Goal: Transaction & Acquisition: Obtain resource

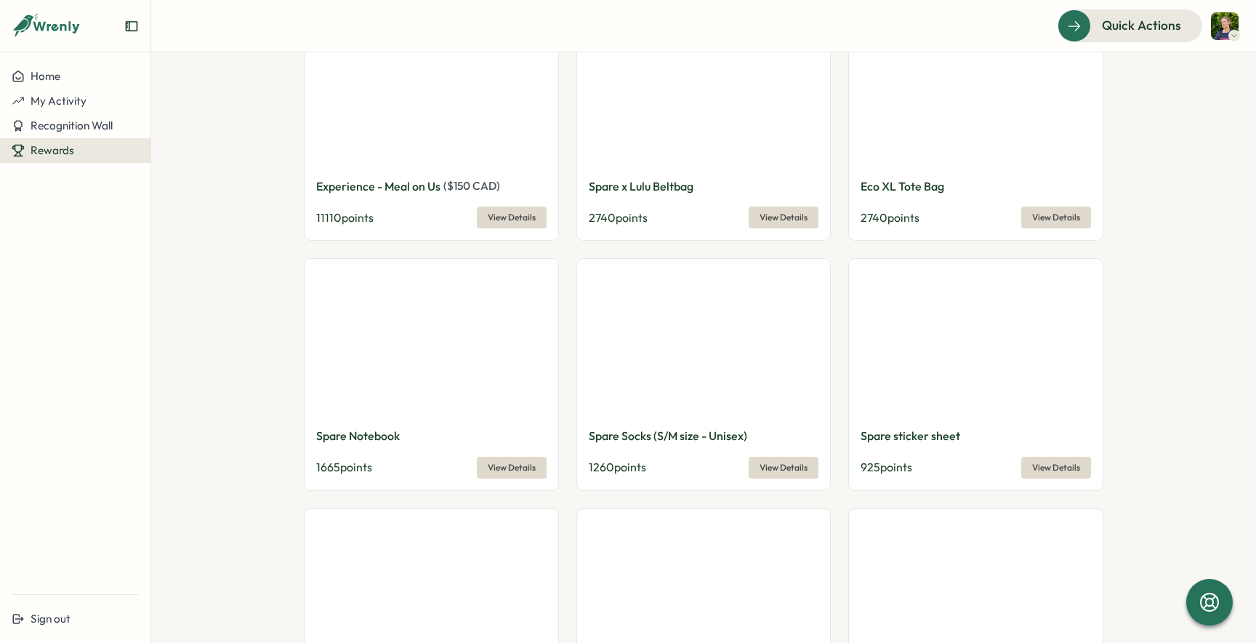
scroll to position [1189, 0]
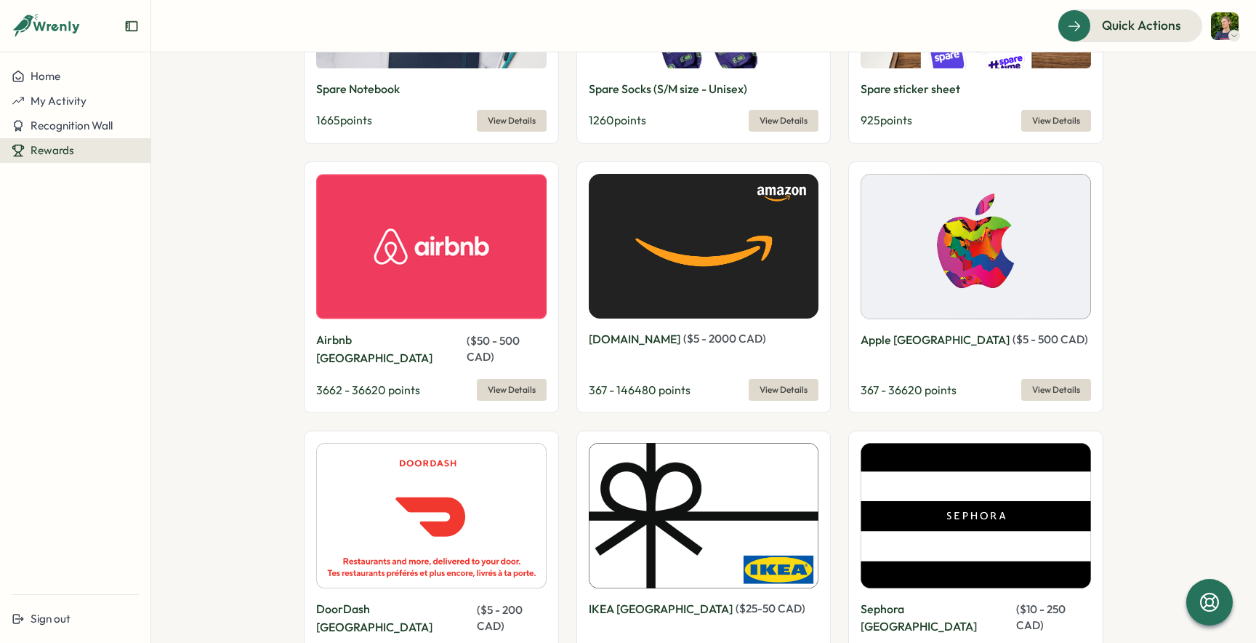
click at [765, 379] on span "View Details" at bounding box center [784, 389] width 48 height 20
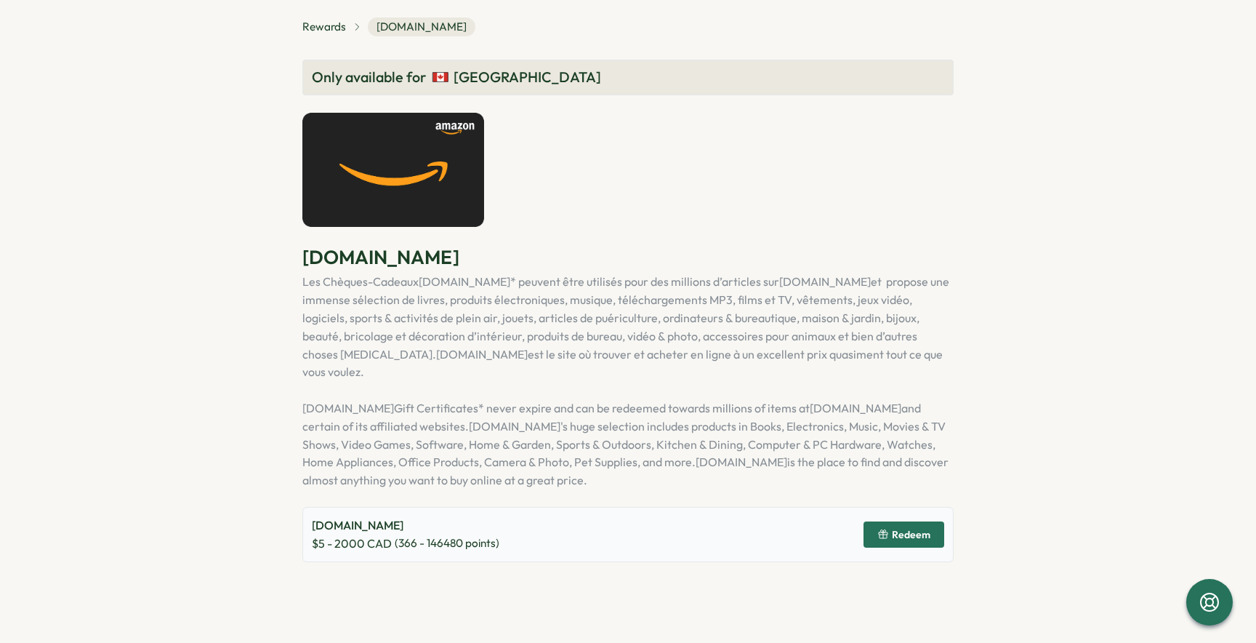
click at [923, 529] on span "Redeem" at bounding box center [911, 534] width 39 height 10
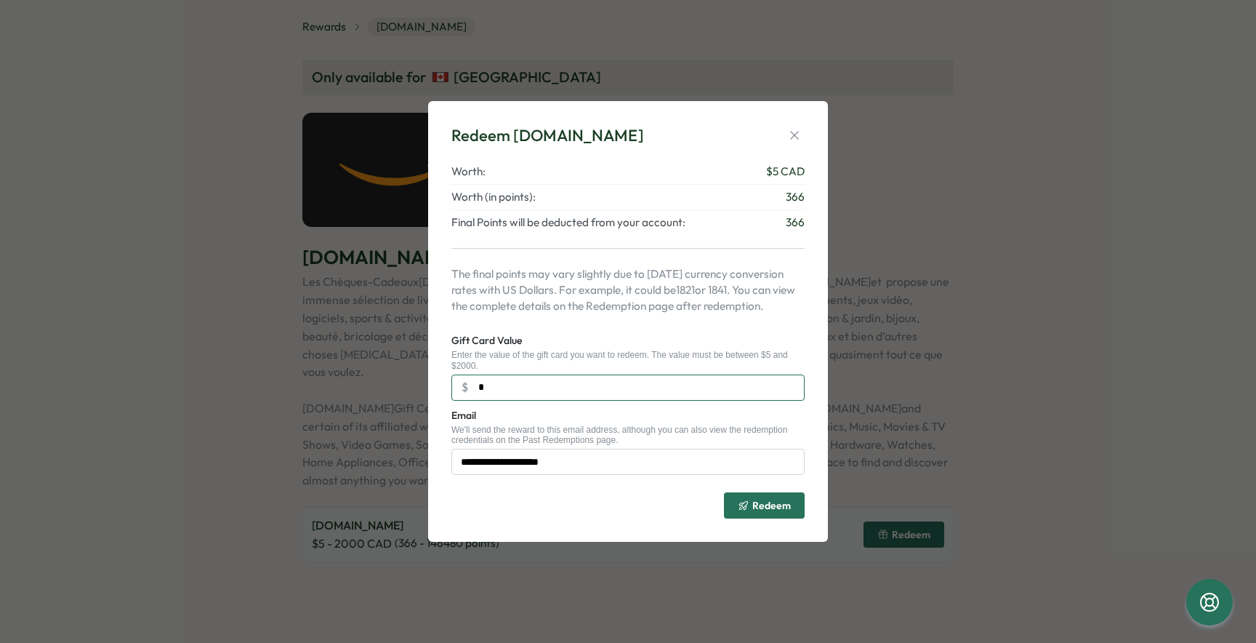
click at [530, 386] on input "*" at bounding box center [627, 387] width 353 height 26
drag, startPoint x: 429, startPoint y: 391, endPoint x: 404, endPoint y: 390, distance: 24.7
click at [404, 390] on div "**********" at bounding box center [628, 321] width 1256 height 643
drag, startPoint x: 515, startPoint y: 386, endPoint x: 457, endPoint y: 387, distance: 58.2
click at [457, 387] on input "*" at bounding box center [627, 387] width 353 height 26
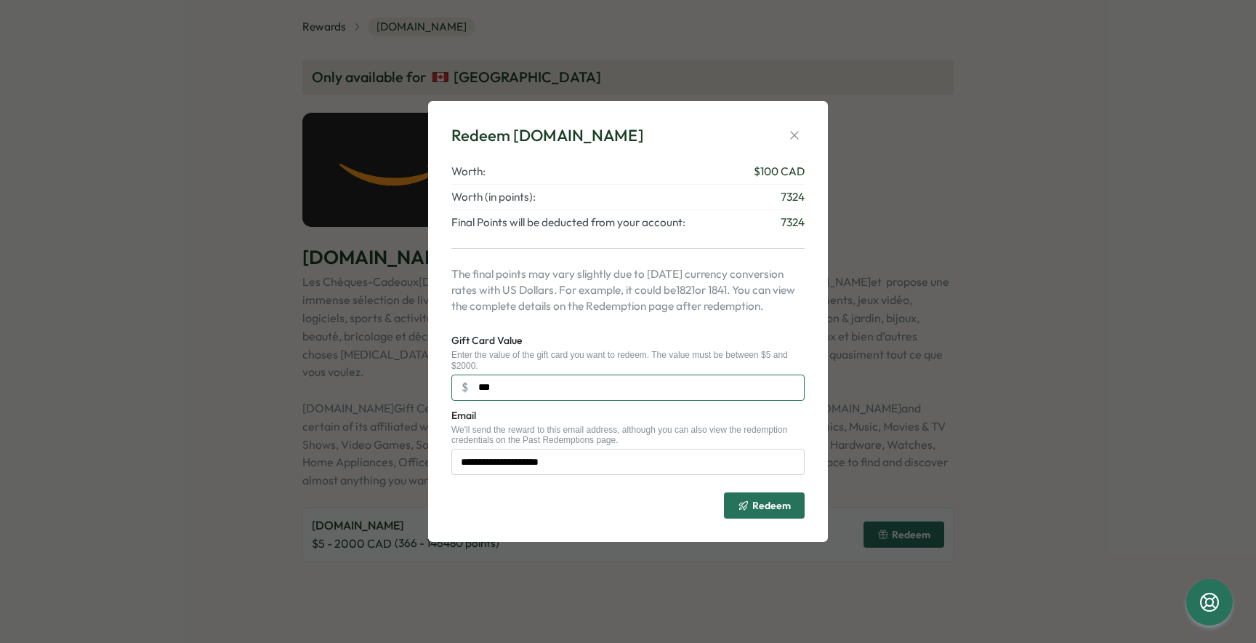
type input "***"
click at [784, 507] on span "Redeem" at bounding box center [771, 505] width 39 height 10
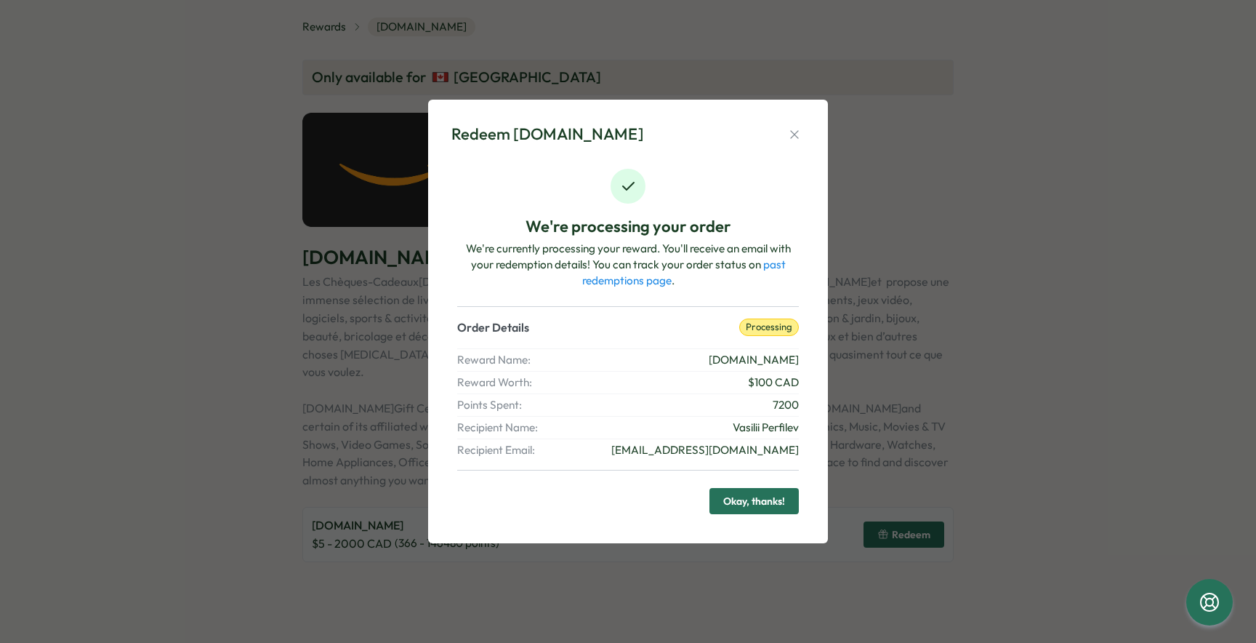
click at [753, 504] on span "Okay, thanks!" at bounding box center [754, 501] width 62 height 25
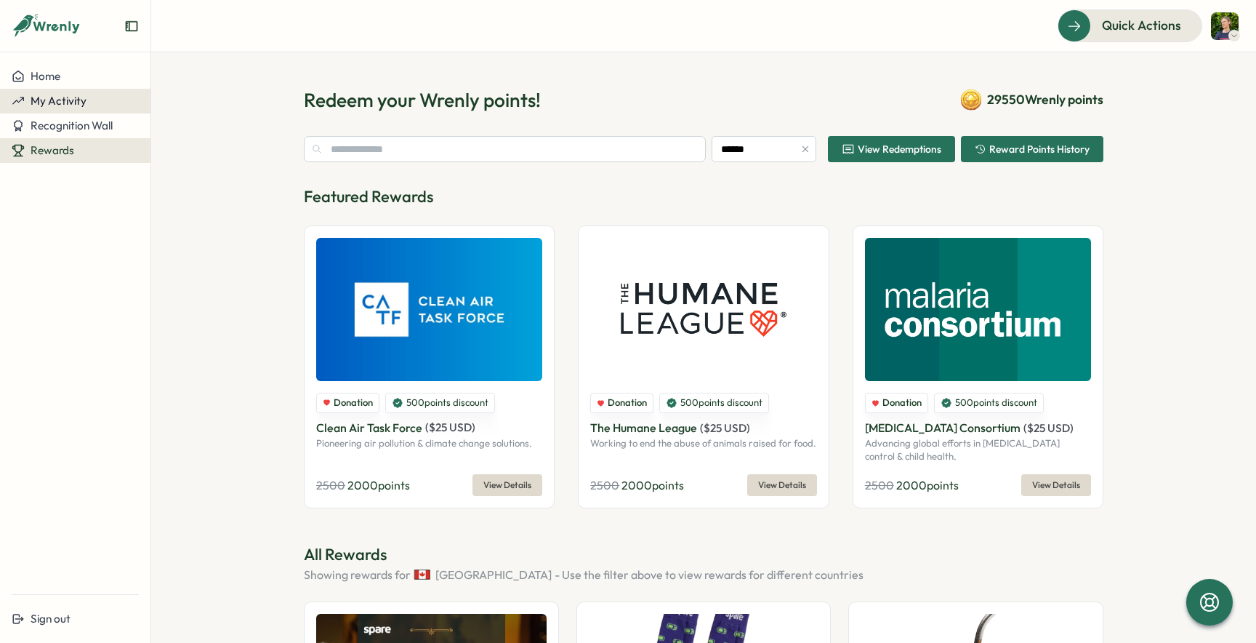
click at [54, 100] on span "My Activity" at bounding box center [59, 101] width 56 height 14
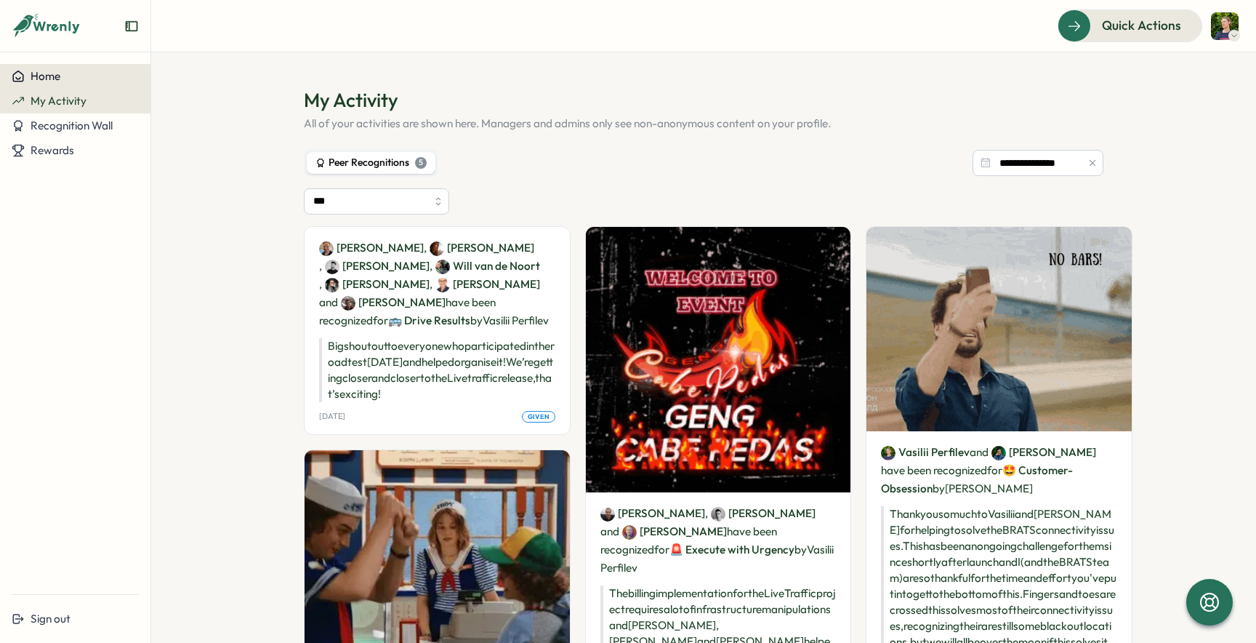
click at [65, 80] on div "Home" at bounding box center [75, 76] width 127 height 13
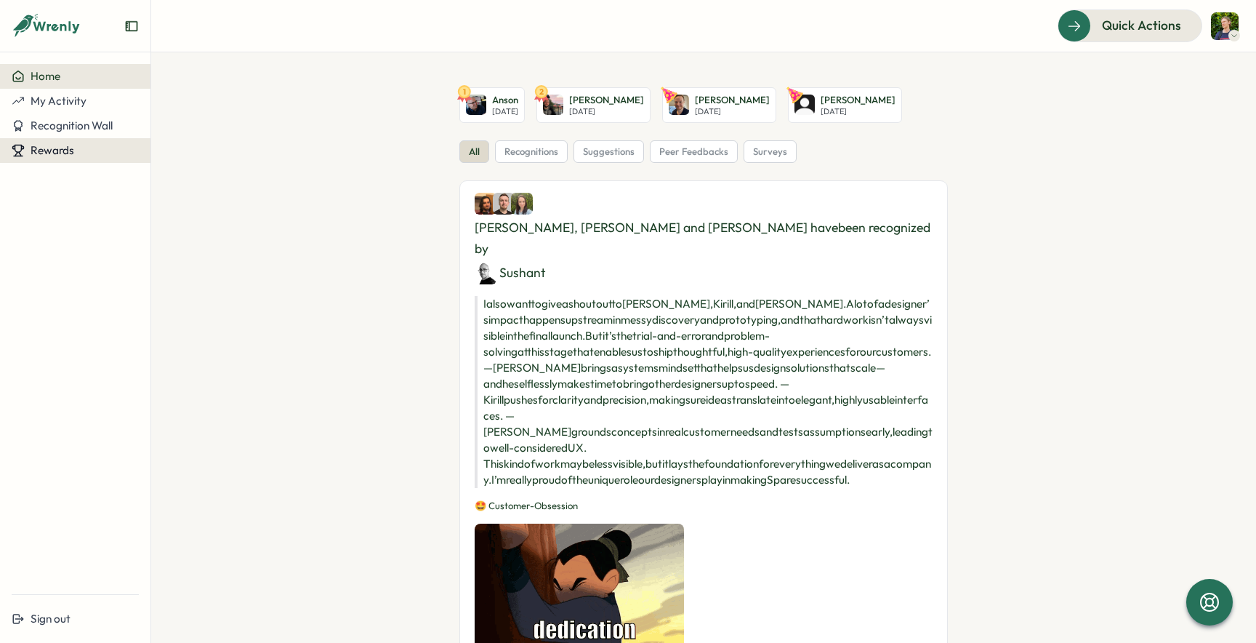
click at [71, 155] on span "Rewards" at bounding box center [53, 150] width 44 height 14
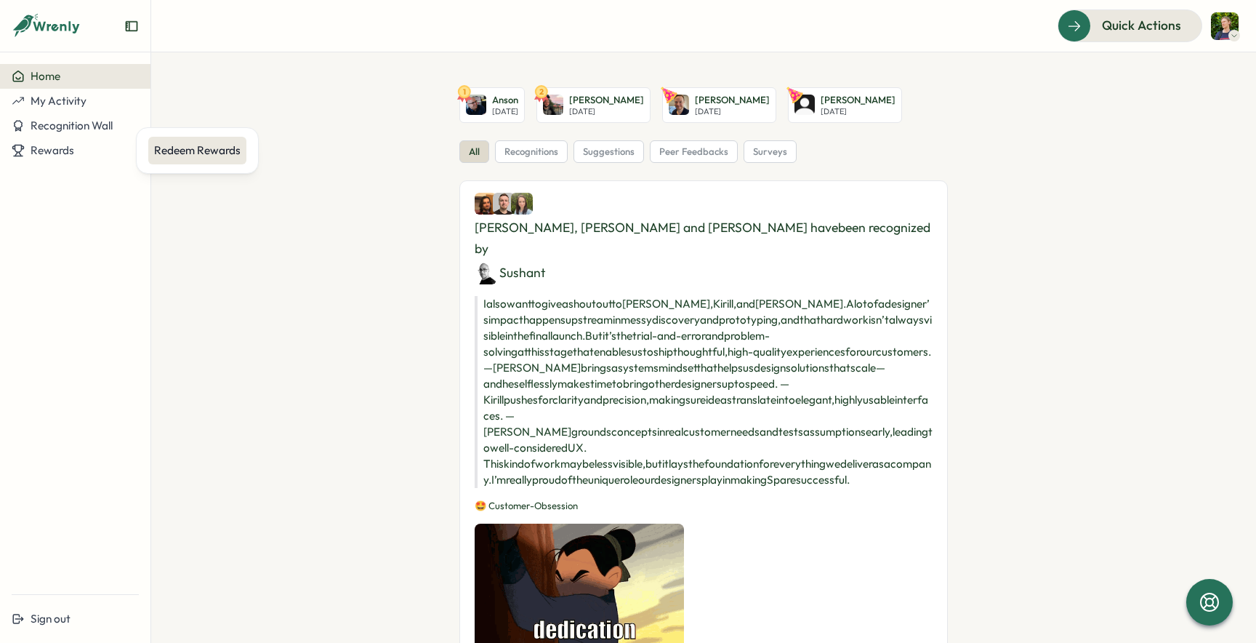
click at [206, 146] on div "Redeem Rewards" at bounding box center [197, 150] width 87 height 16
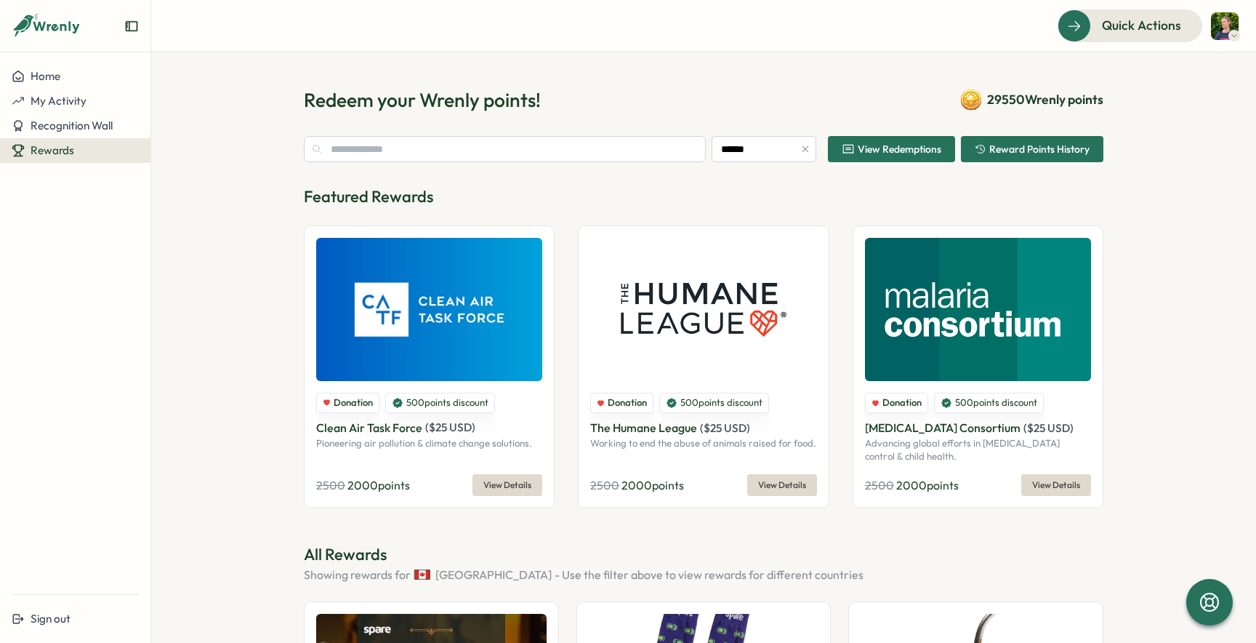
click at [925, 160] on span "View Redemptions" at bounding box center [892, 149] width 100 height 25
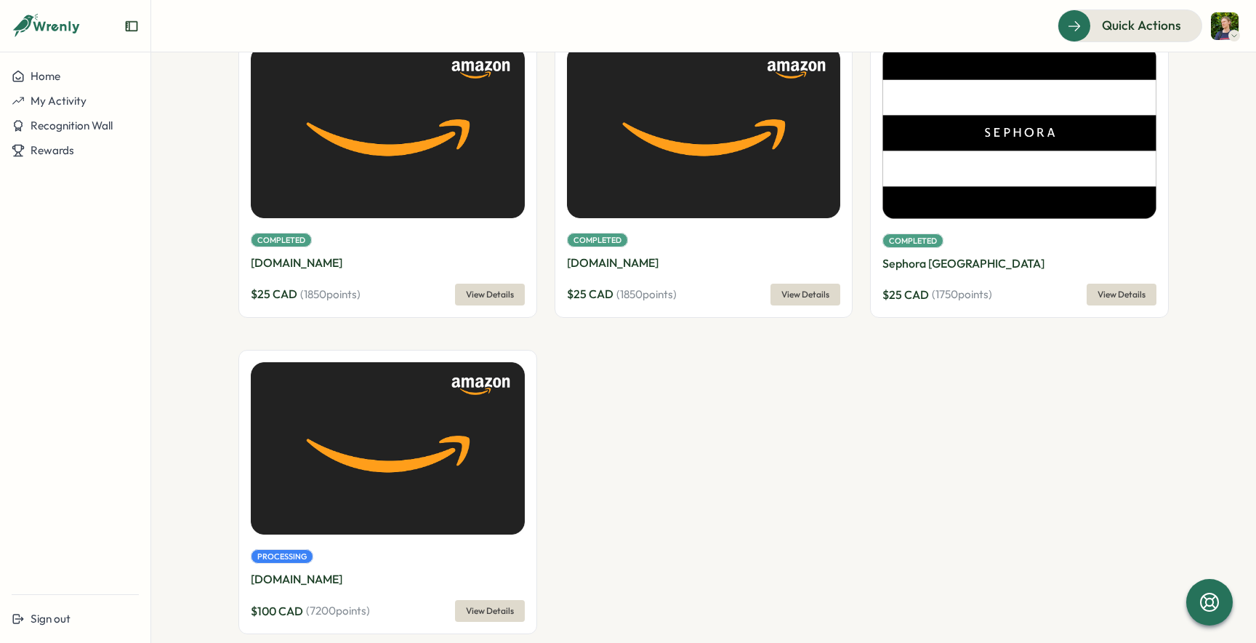
scroll to position [108, 0]
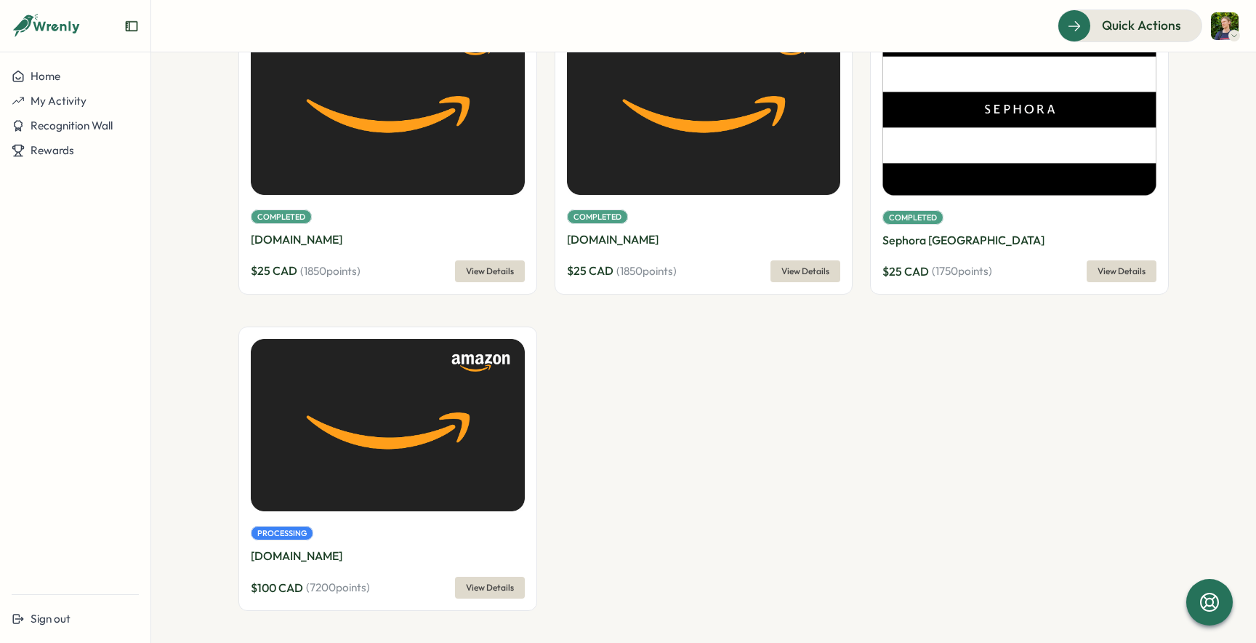
click at [494, 590] on span "View Details" at bounding box center [490, 587] width 48 height 20
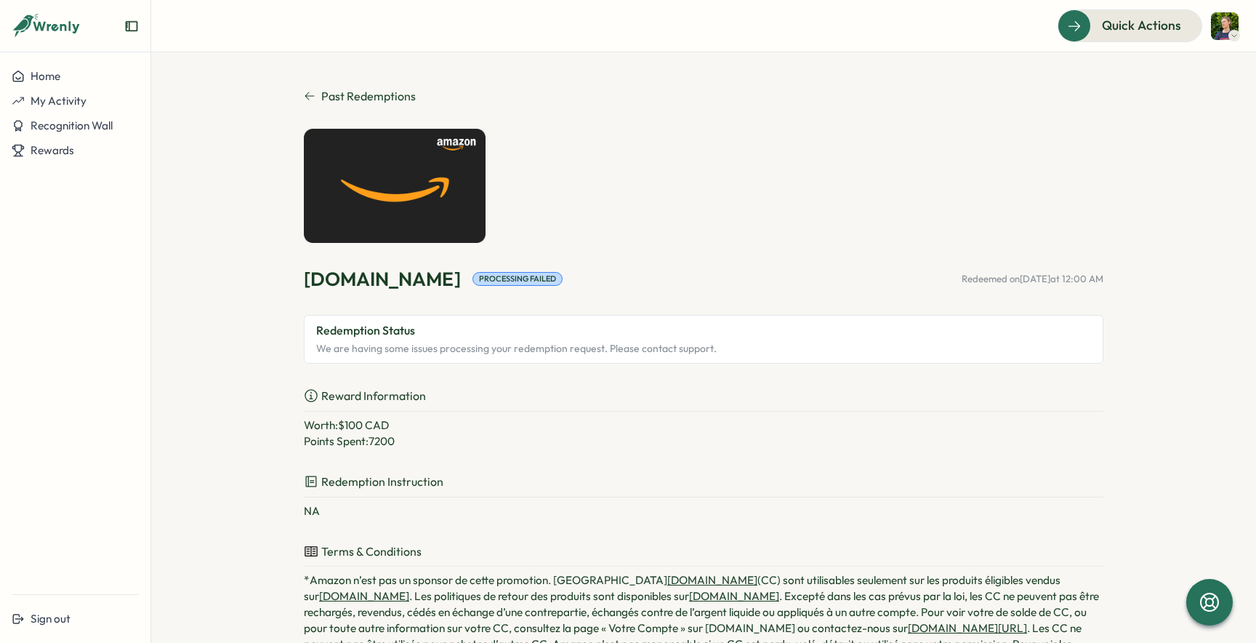
click at [475, 347] on p "We are having some issues processing your redemption request. Please contact su…" at bounding box center [703, 347] width 775 height 17
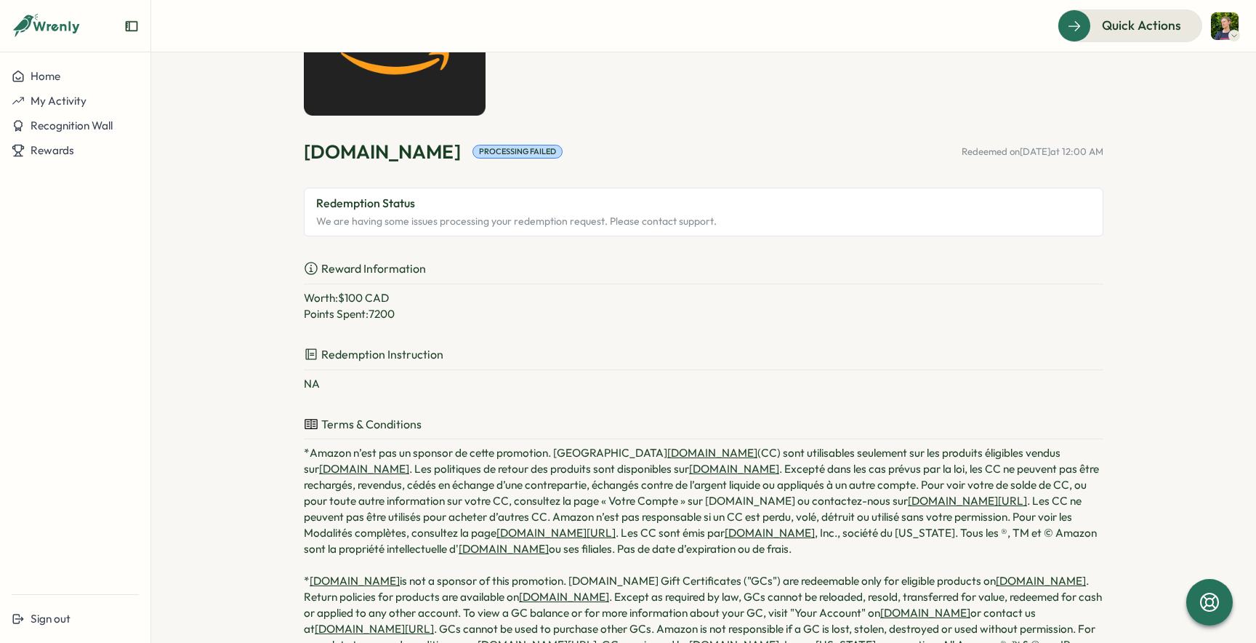
scroll to position [40, 0]
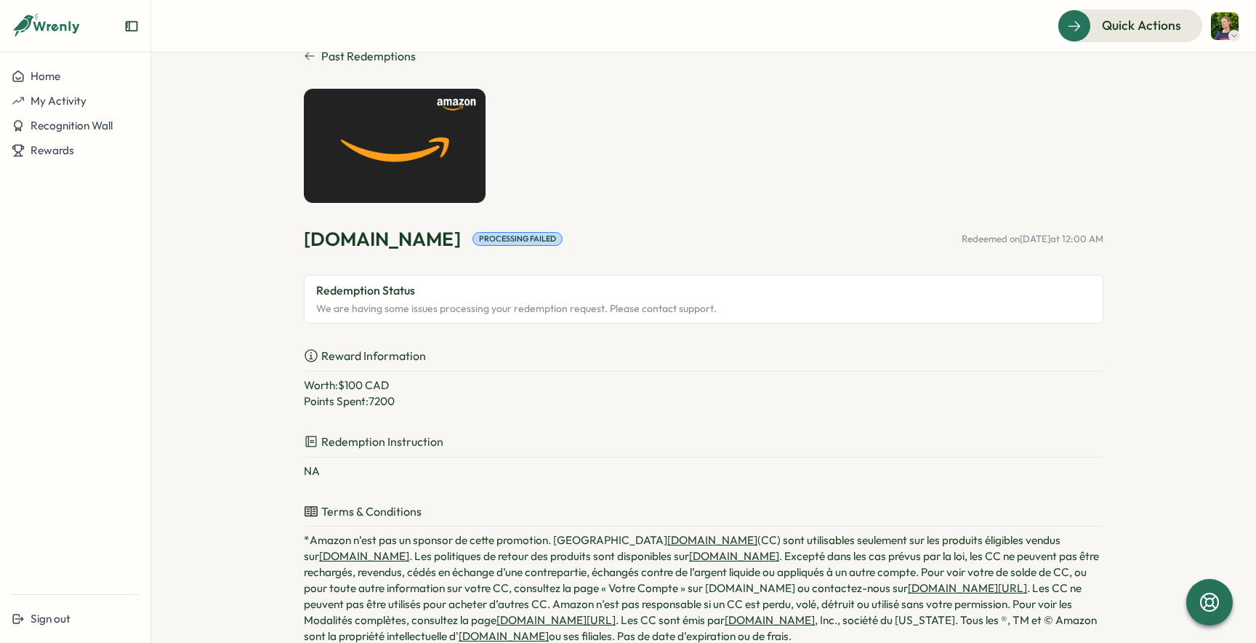
click at [474, 237] on div "Processing Failed" at bounding box center [518, 239] width 90 height 14
click at [1146, 27] on span "Quick Actions" at bounding box center [1121, 25] width 79 height 19
click at [1229, 24] on img at bounding box center [1225, 26] width 28 height 28
click at [1106, 237] on section "Past Redemptions Amazon.ca Processing Failed Redeemed on Sep 10, 2025 at 12:00 …" at bounding box center [703, 347] width 1105 height 590
click at [1202, 606] on icon at bounding box center [1209, 602] width 25 height 25
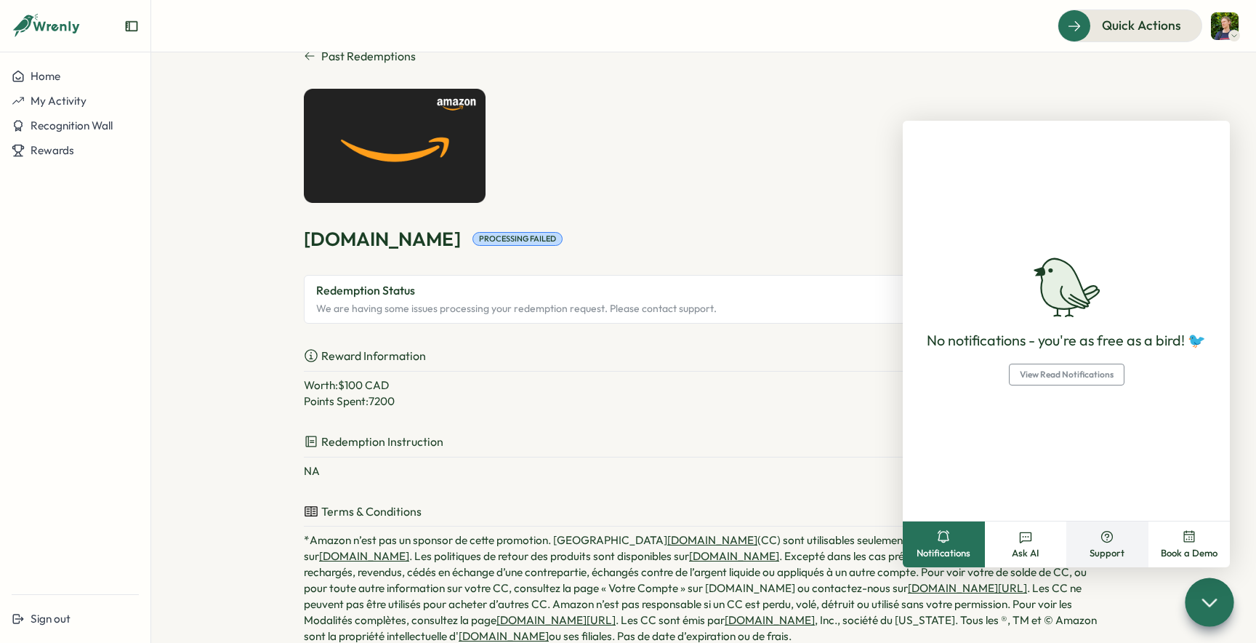
click at [1122, 537] on button "Support" at bounding box center [1107, 544] width 82 height 46
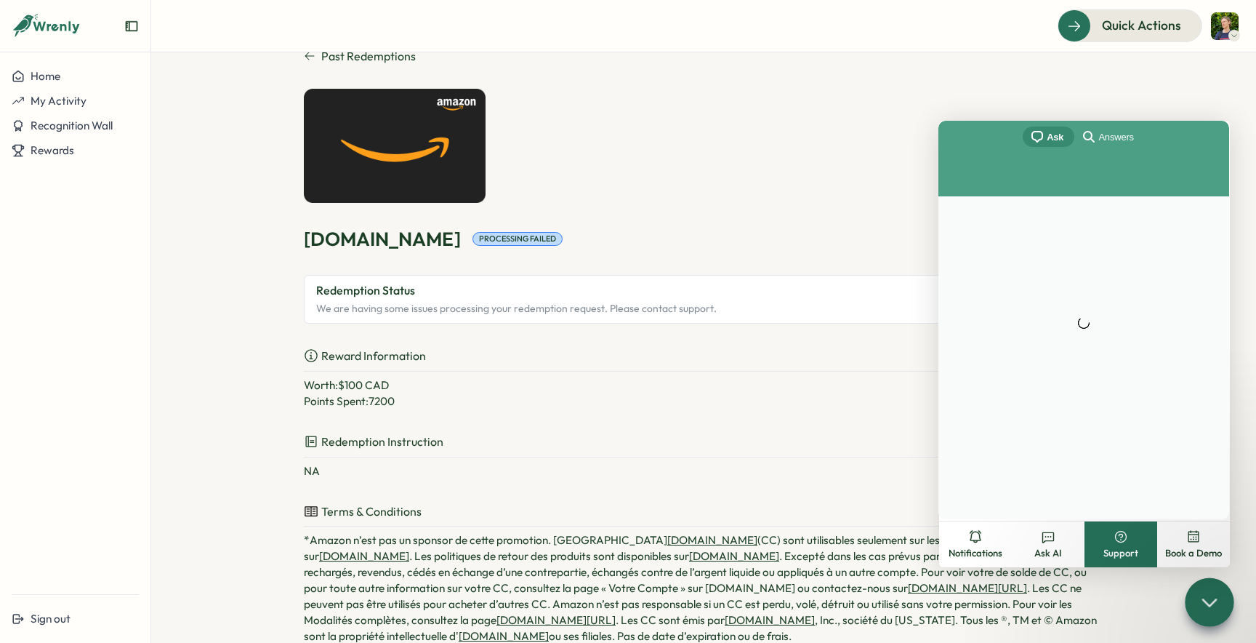
scroll to position [0, 0]
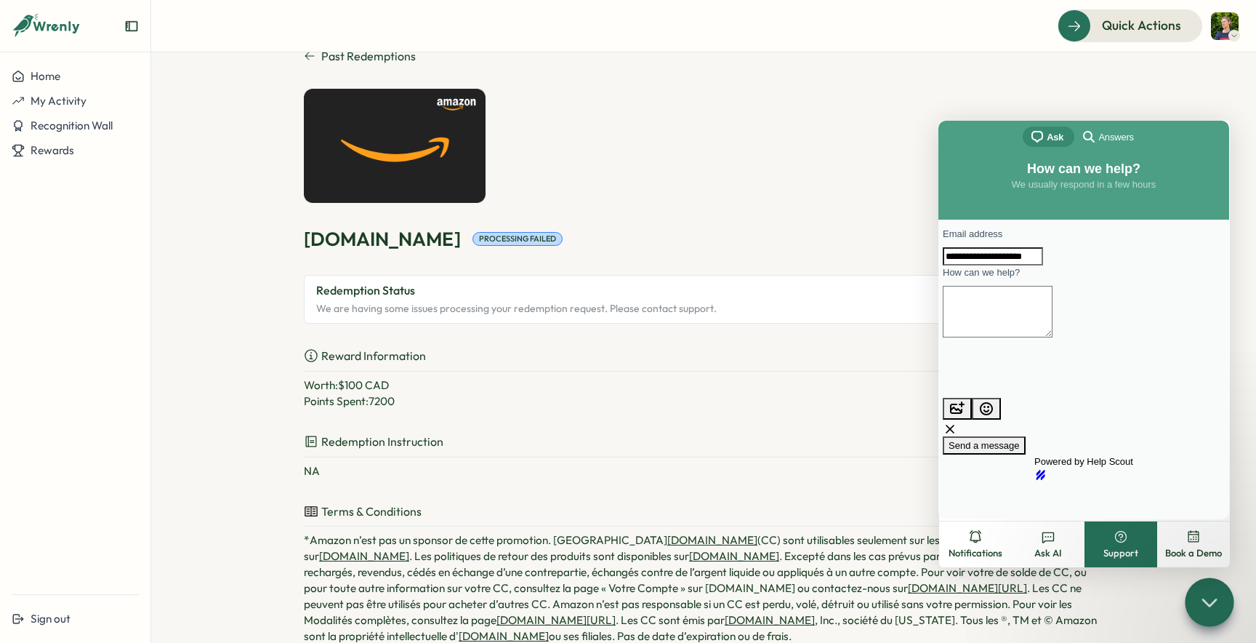
type input "**********"
drag, startPoint x: 1077, startPoint y: 331, endPoint x: 1085, endPoint y: 330, distance: 8.1
click at [1053, 331] on textarea "**********" at bounding box center [998, 312] width 110 height 52
click at [1053, 318] on textarea "**********" at bounding box center [998, 312] width 110 height 52
click at [1053, 331] on textarea "**********" at bounding box center [998, 312] width 110 height 52
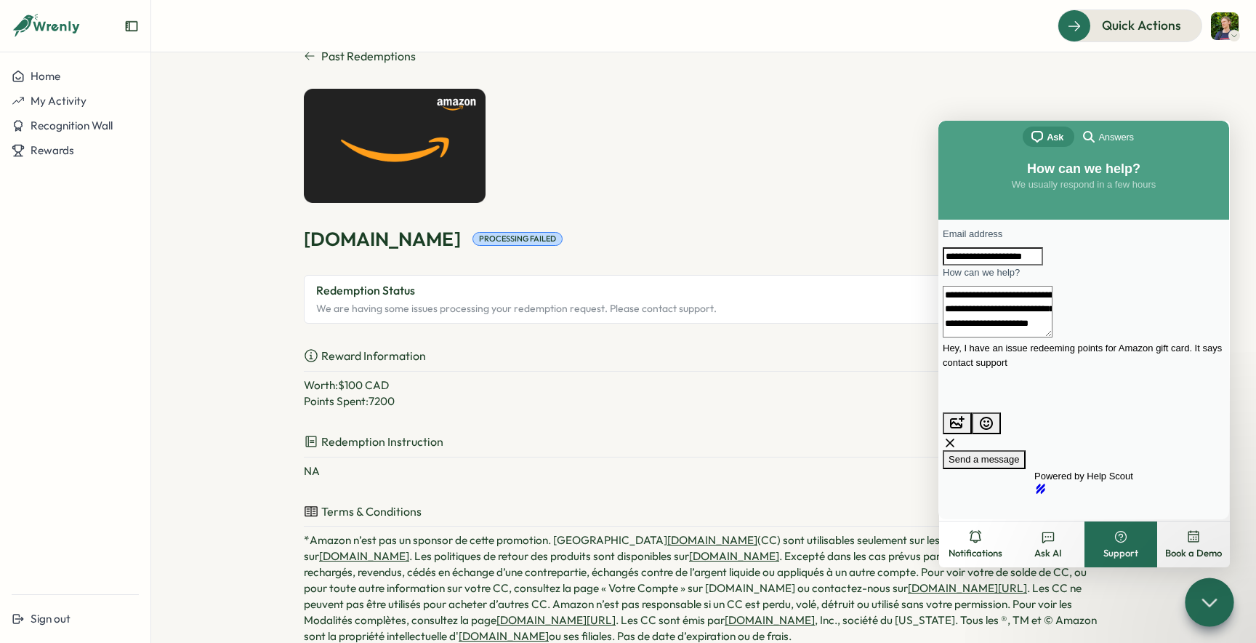
type textarea "**********"
click at [1020, 454] on span "Send a message" at bounding box center [984, 459] width 71 height 11
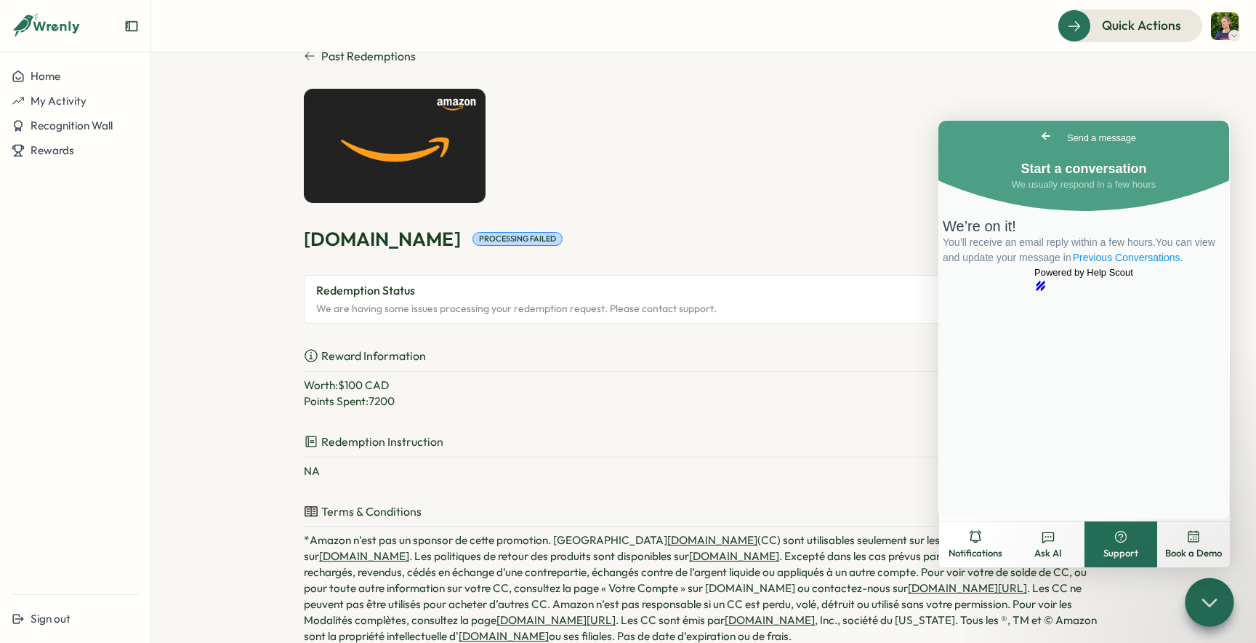
click at [1092, 265] on link "Previous Conversations ." at bounding box center [1128, 257] width 113 height 15
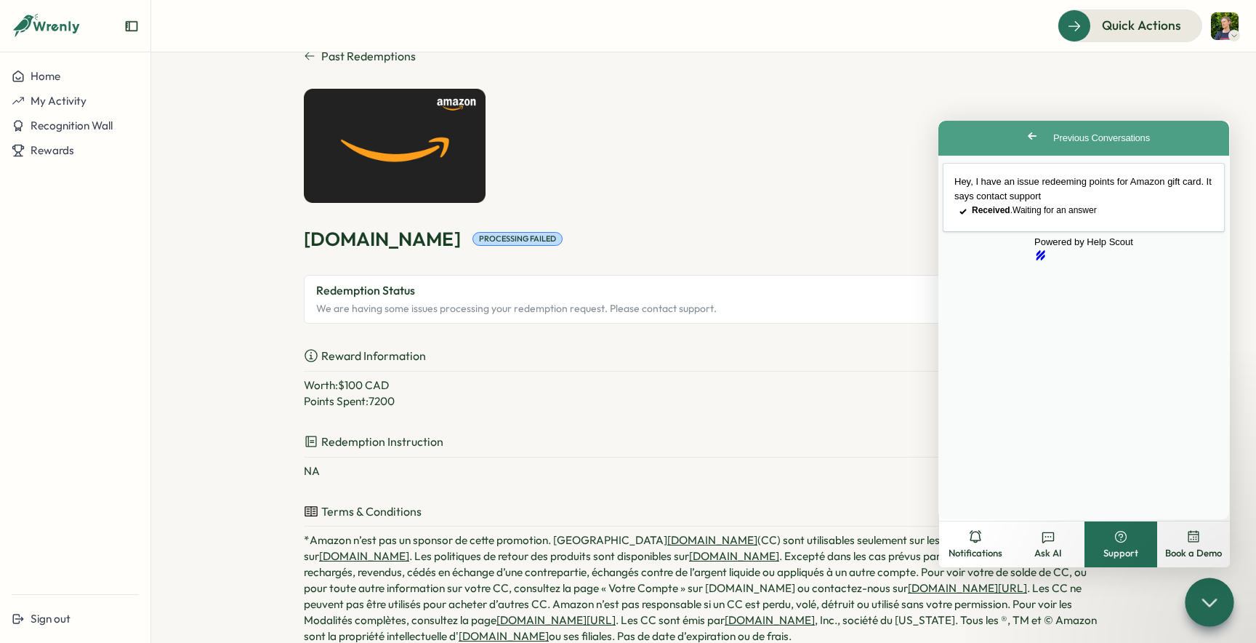
click at [681, 404] on p "Points Spent: 7200" at bounding box center [704, 401] width 800 height 16
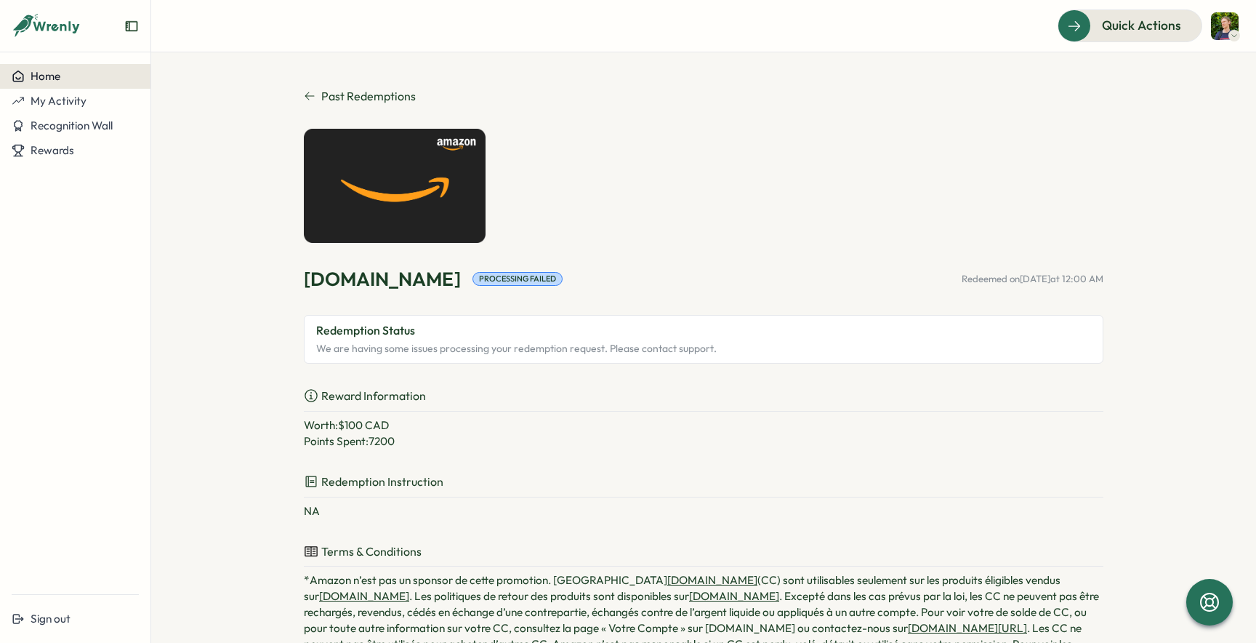
click at [69, 73] on div "Home" at bounding box center [75, 76] width 127 height 13
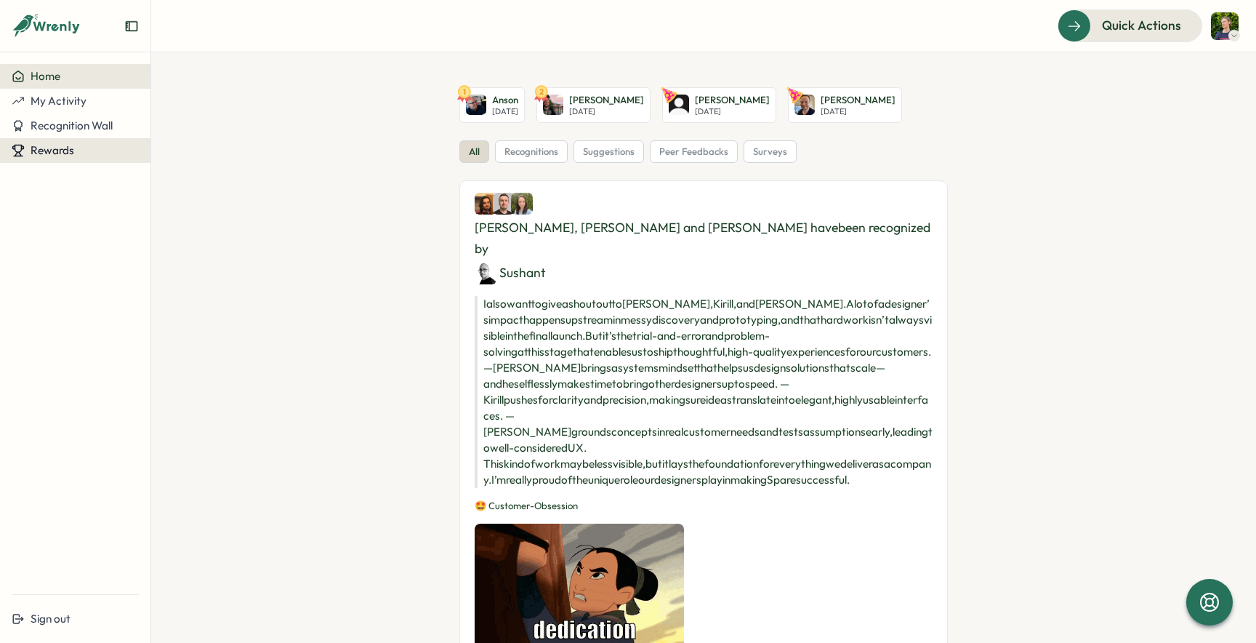
click at [75, 156] on div "Rewards" at bounding box center [75, 150] width 127 height 13
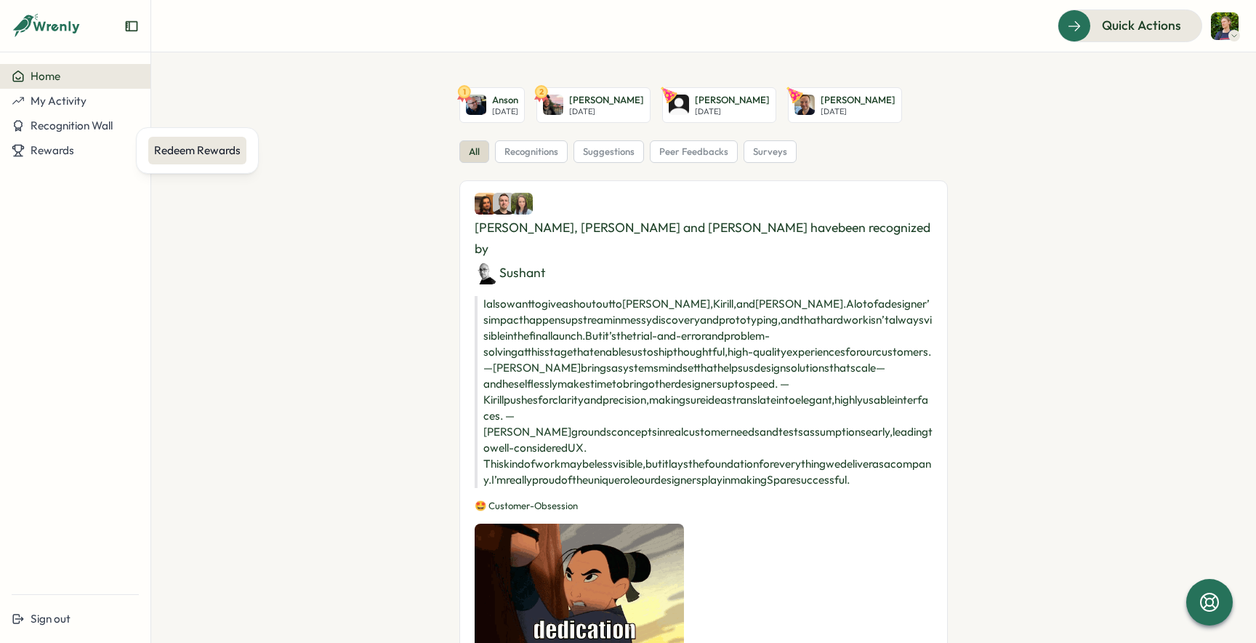
click at [235, 145] on div "Redeem Rewards" at bounding box center [197, 150] width 87 height 16
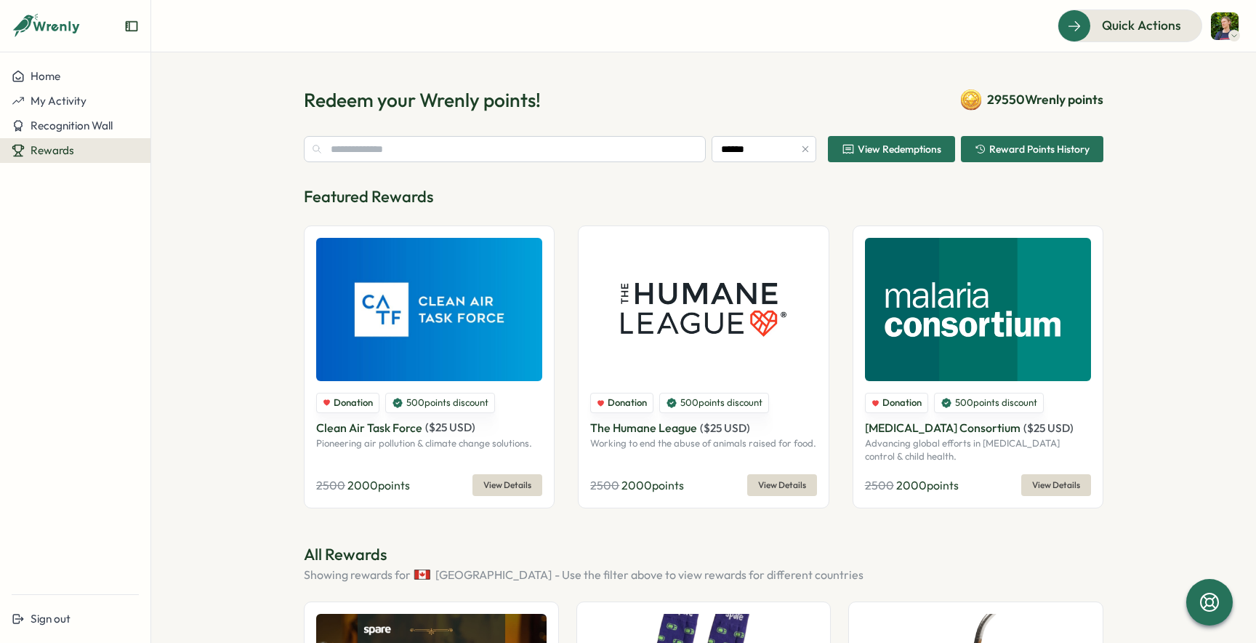
click at [1218, 27] on img at bounding box center [1225, 26] width 28 height 28
click at [1223, 31] on img at bounding box center [1225, 26] width 28 height 28
click at [1207, 598] on icon at bounding box center [1209, 602] width 20 height 20
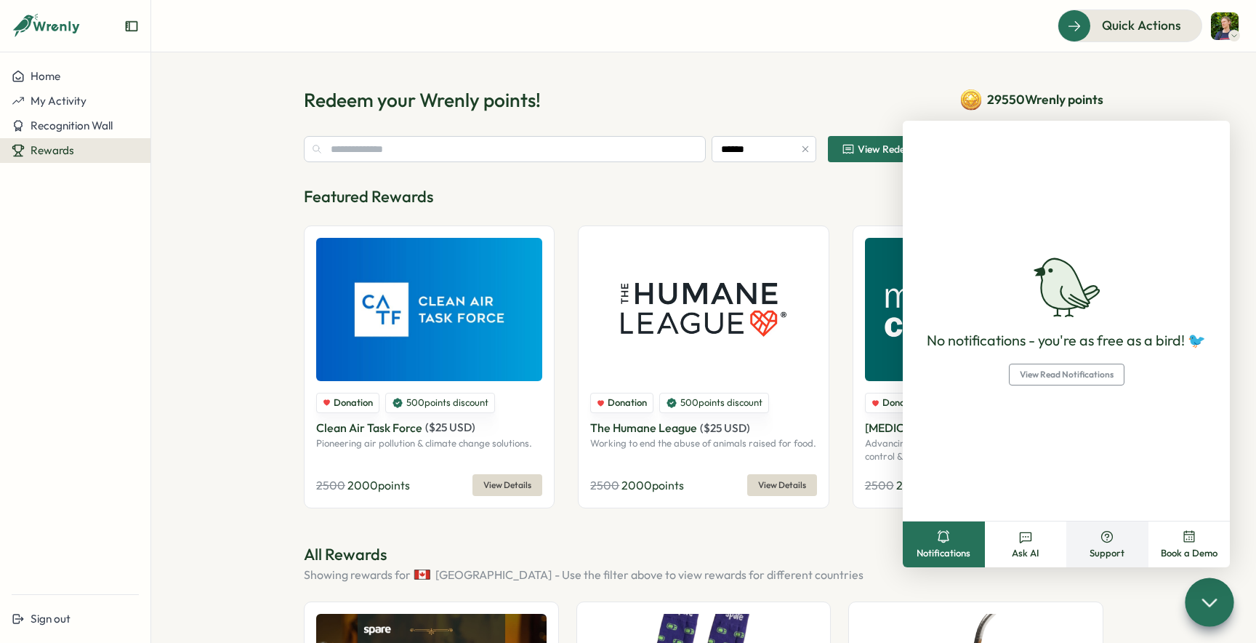
click at [1120, 541] on button "Support" at bounding box center [1107, 544] width 82 height 46
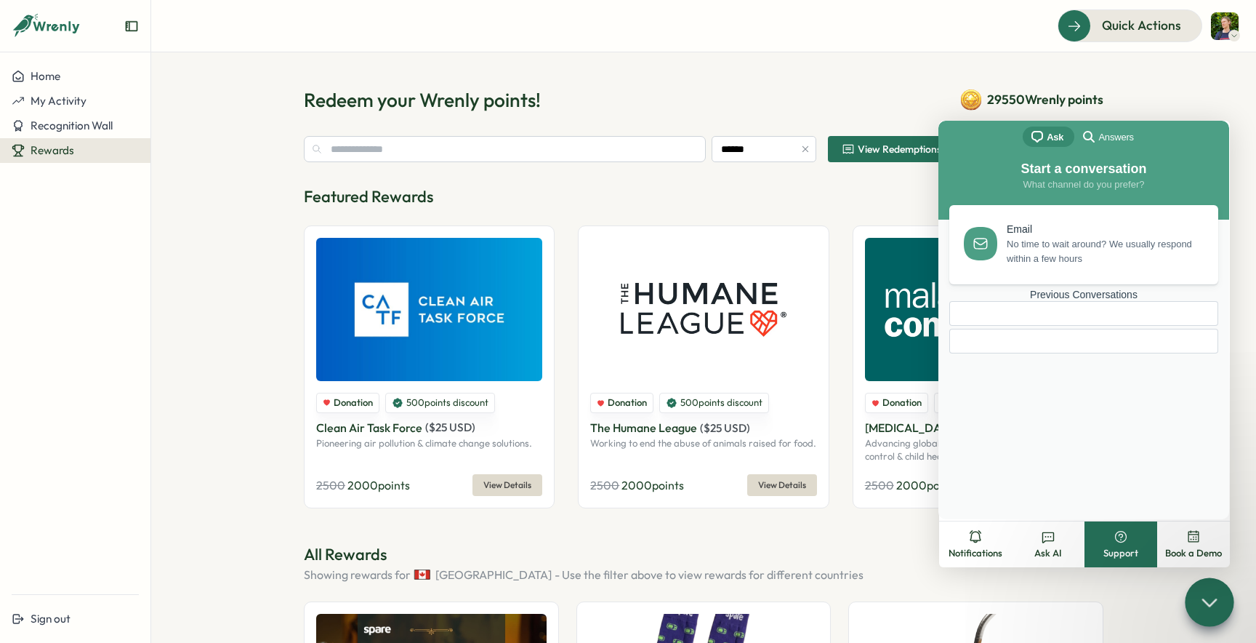
click at [1091, 341] on div at bounding box center [1084, 341] width 244 height 0
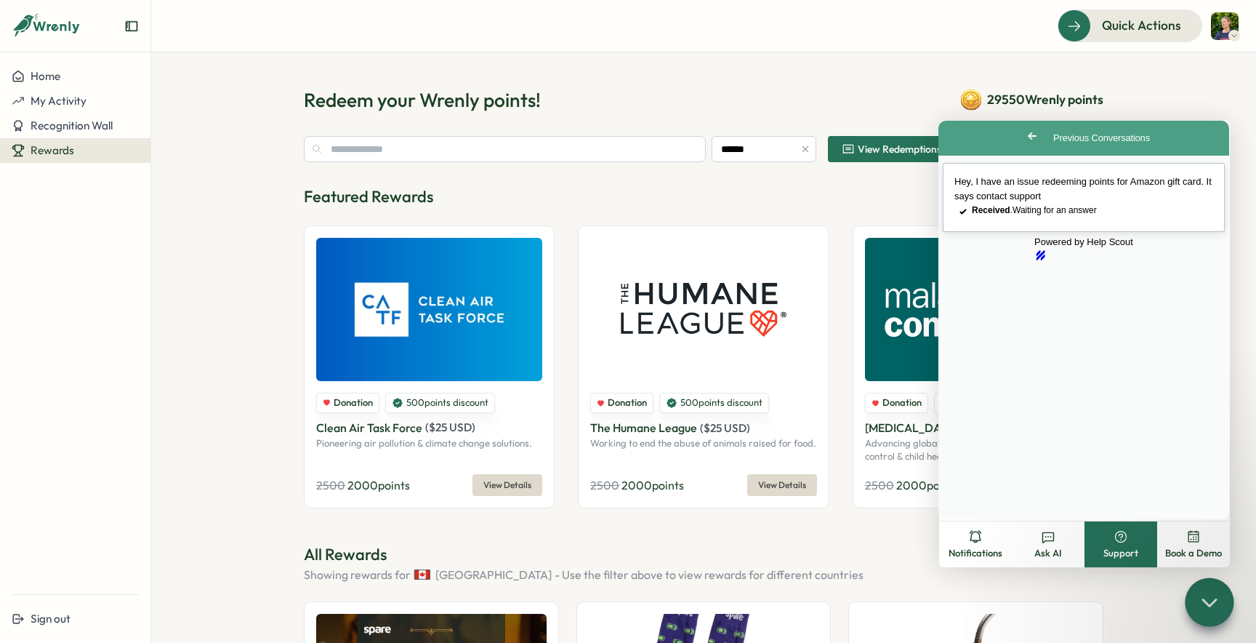
click at [1090, 191] on span "Hey, I have an issue redeeming points for Amazon gift card. It says contact sup…" at bounding box center [1083, 188] width 257 height 25
